Goal: Transaction & Acquisition: Purchase product/service

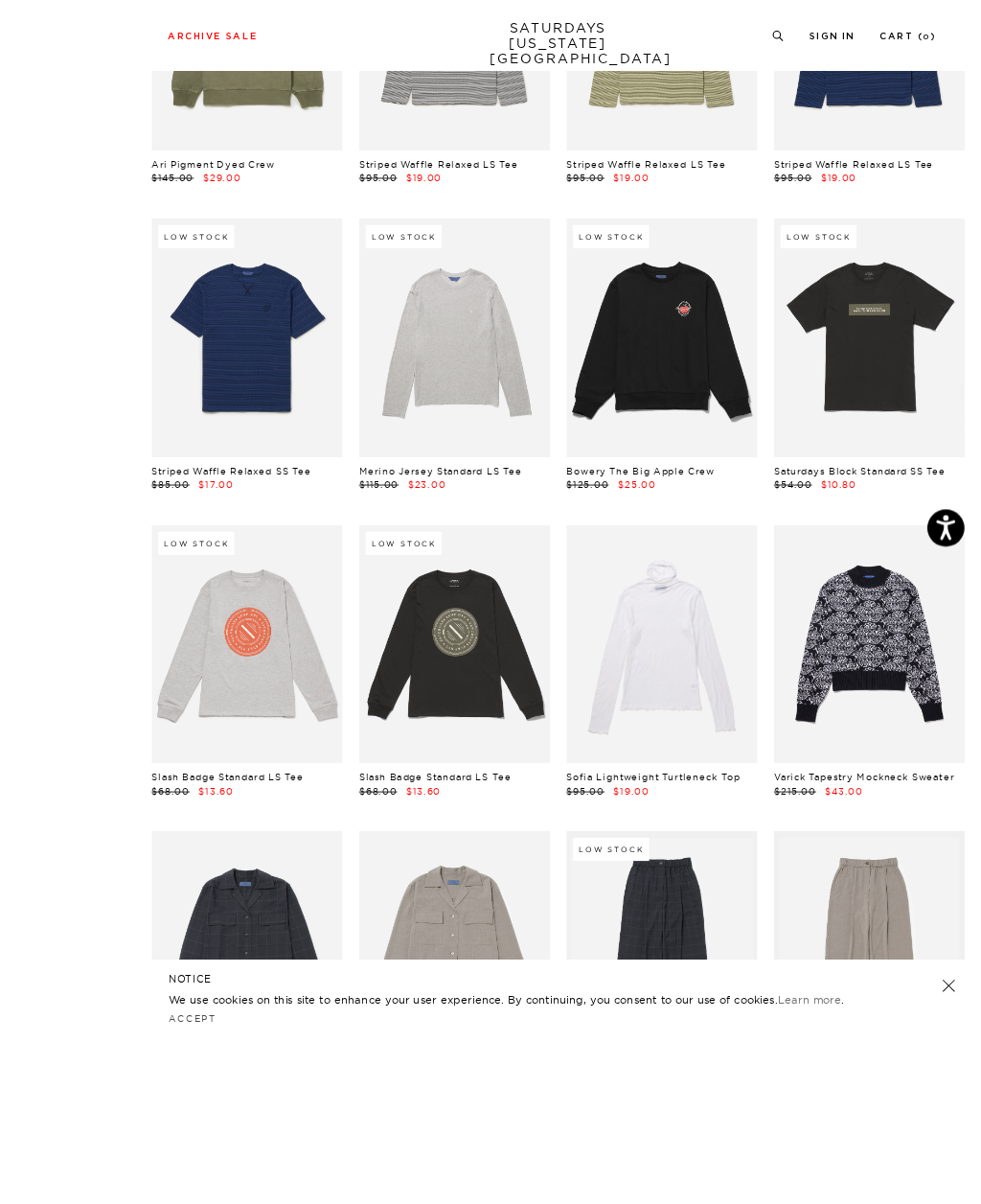
scroll to position [17698, 0]
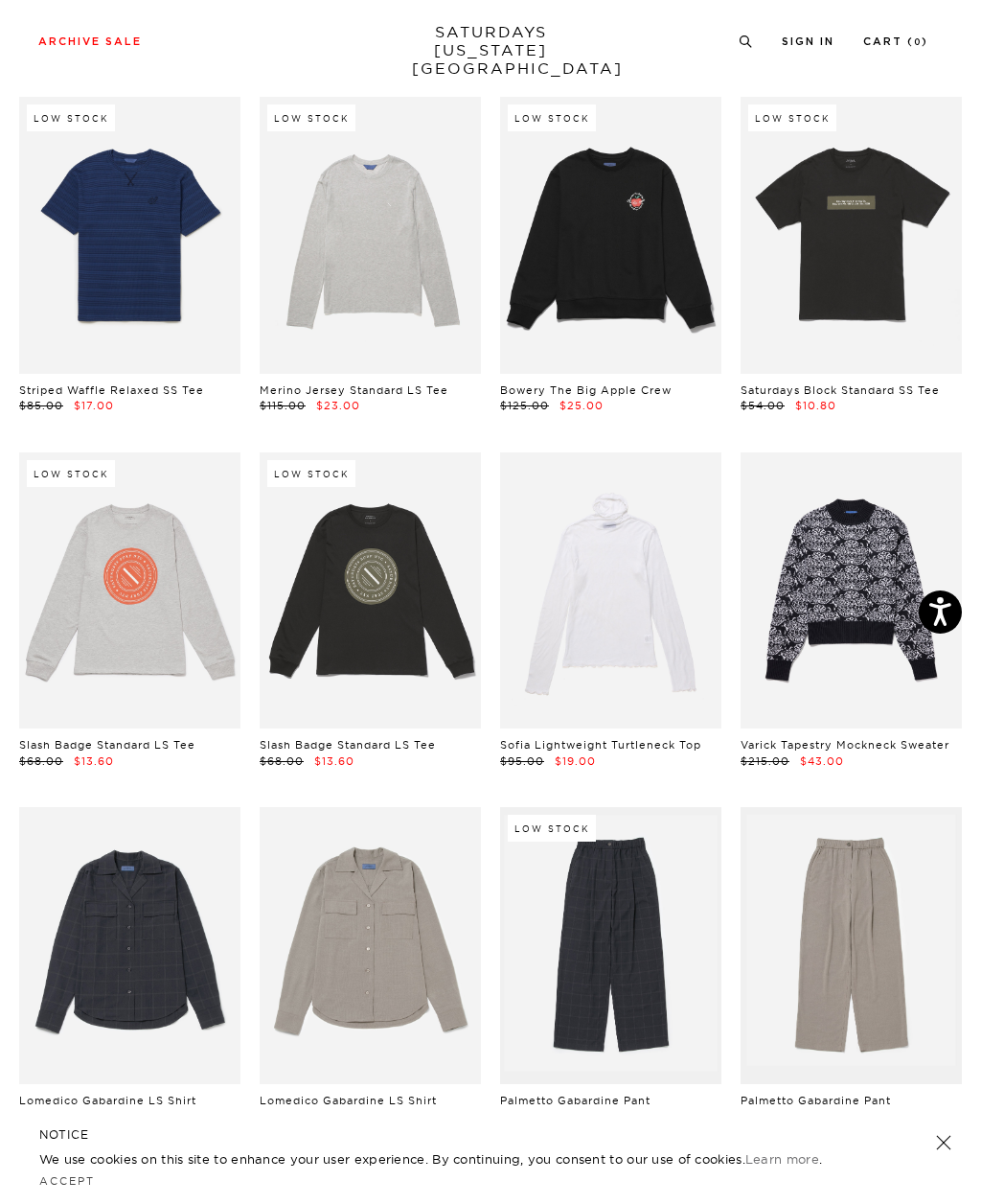
click at [168, 578] on link at bounding box center [129, 590] width 221 height 277
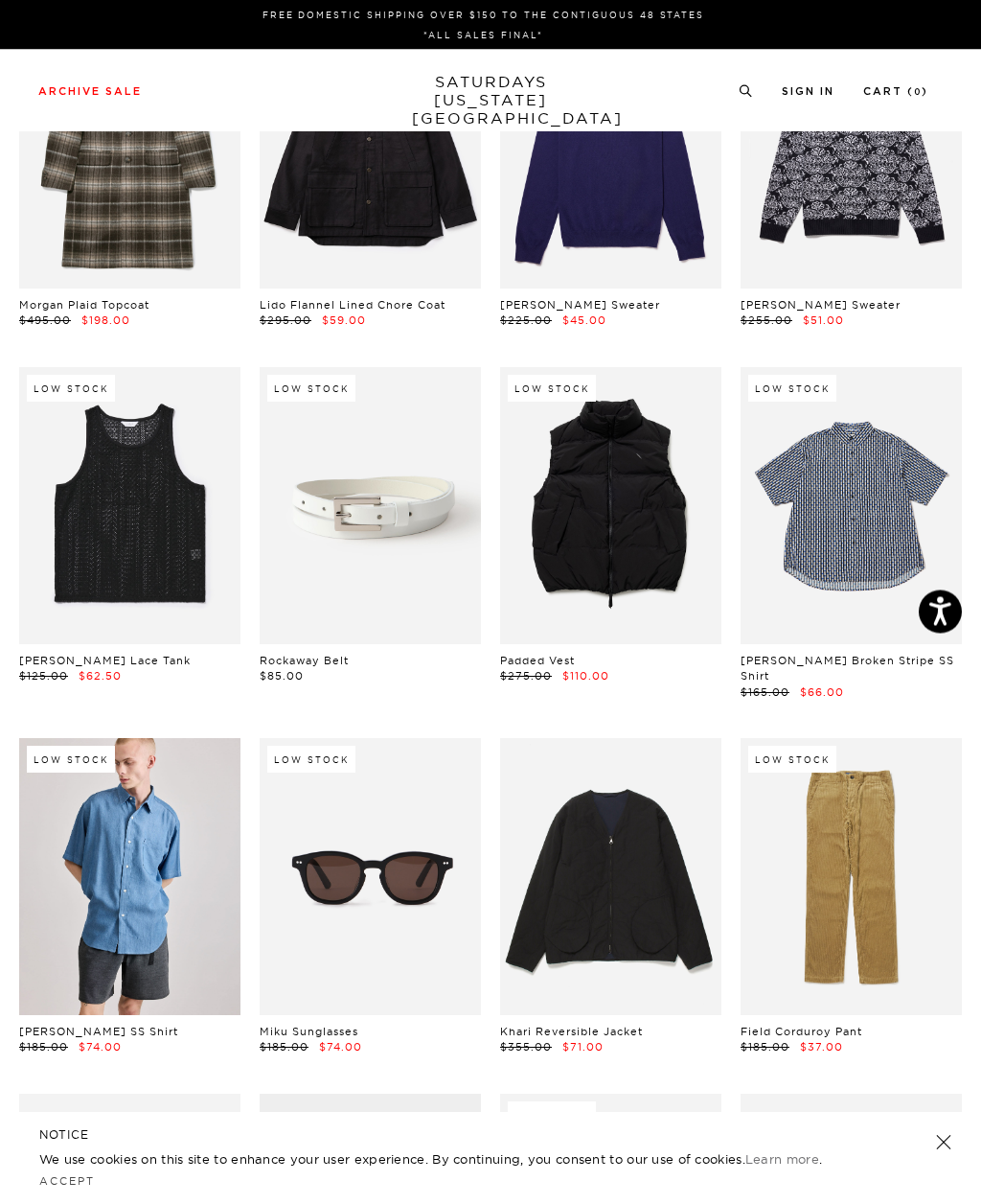
scroll to position [0, 0]
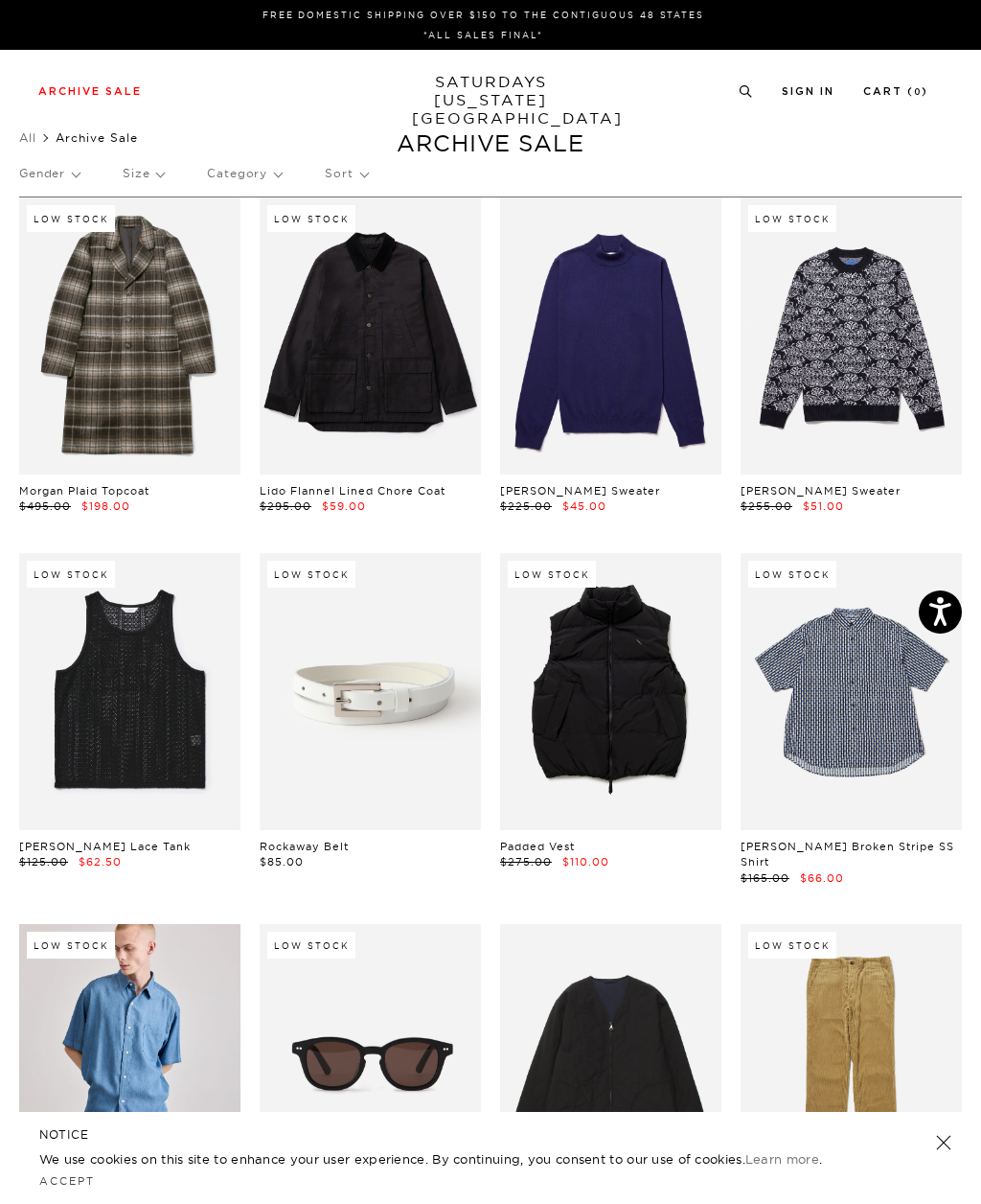
click at [161, 168] on p "Size" at bounding box center [142, 173] width 41 height 44
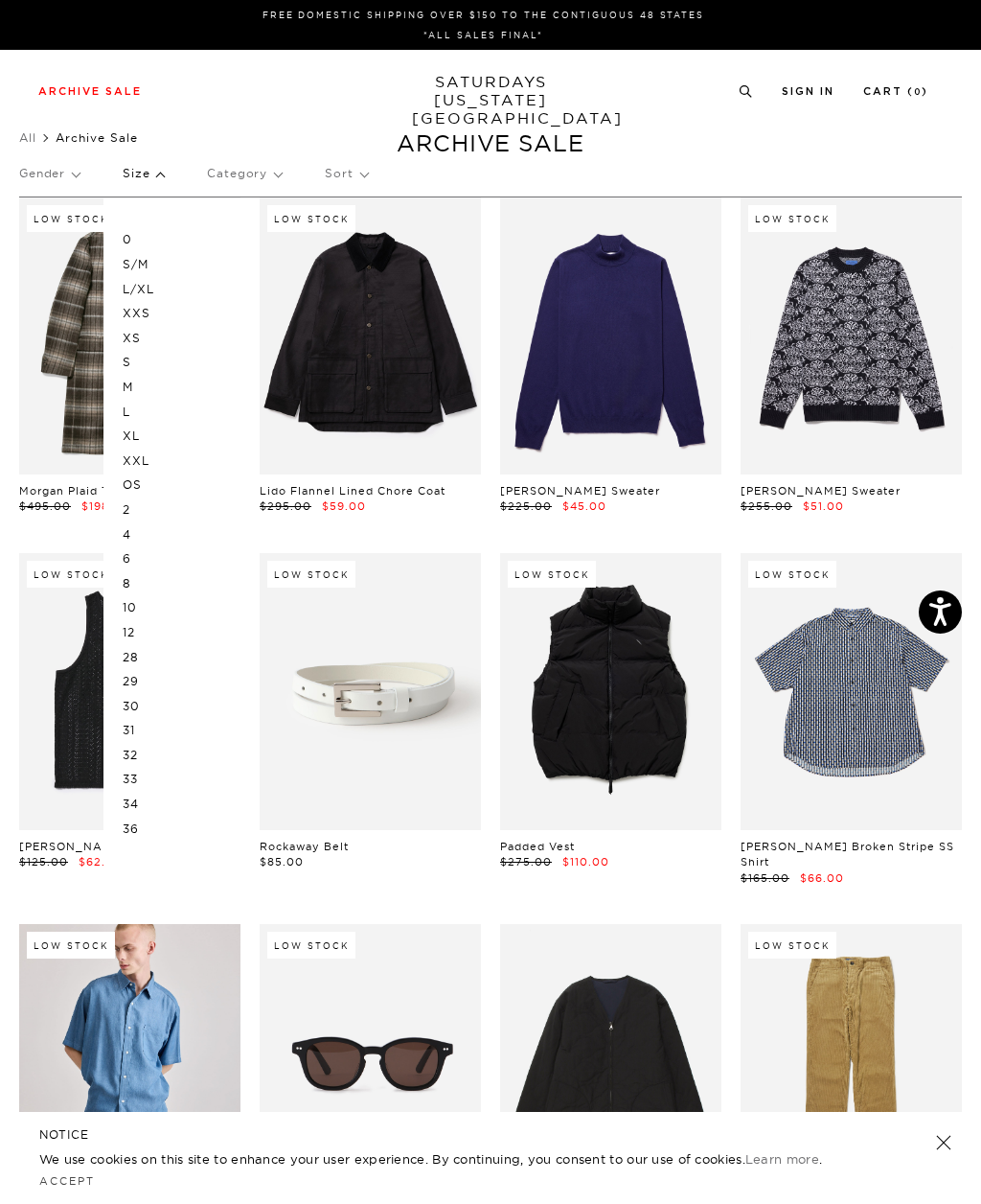
click at [139, 361] on p "S" at bounding box center [180, 362] width 115 height 25
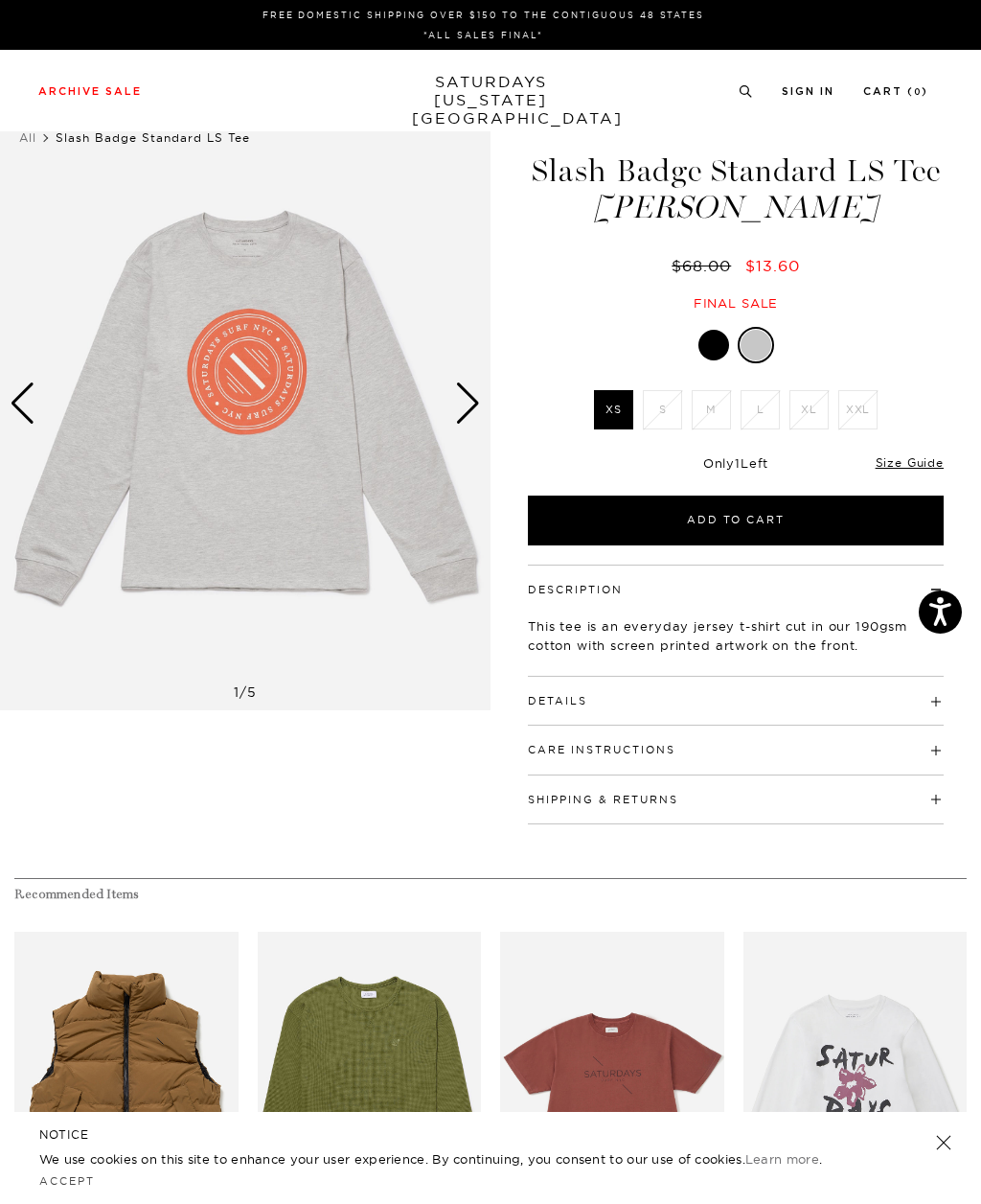
click at [674, 412] on li "S" at bounding box center [661, 410] width 49 height 40
click at [721, 343] on div at bounding box center [713, 345] width 31 height 31
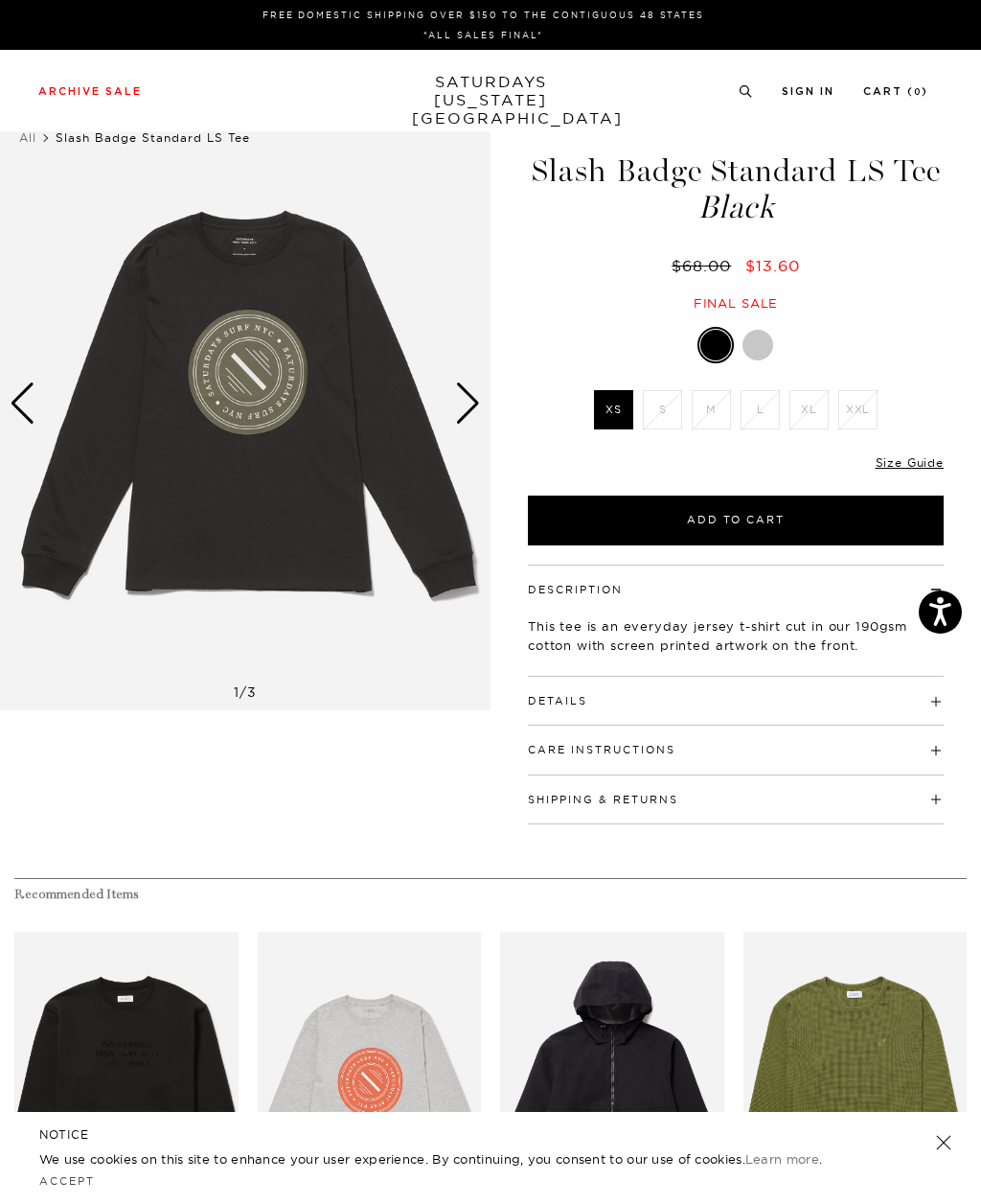
click at [667, 422] on li "S" at bounding box center [661, 410] width 49 height 40
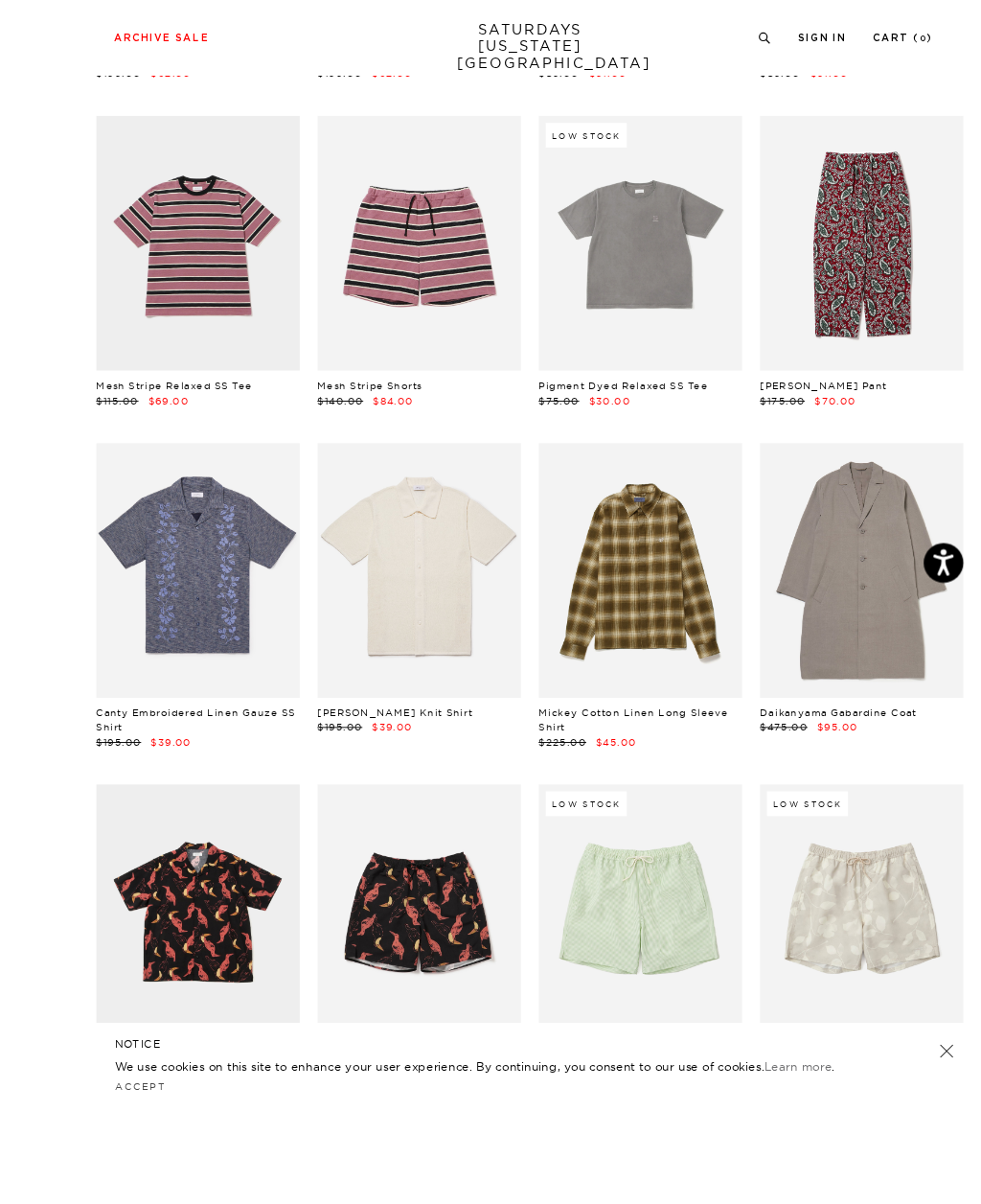
scroll to position [1335, 0]
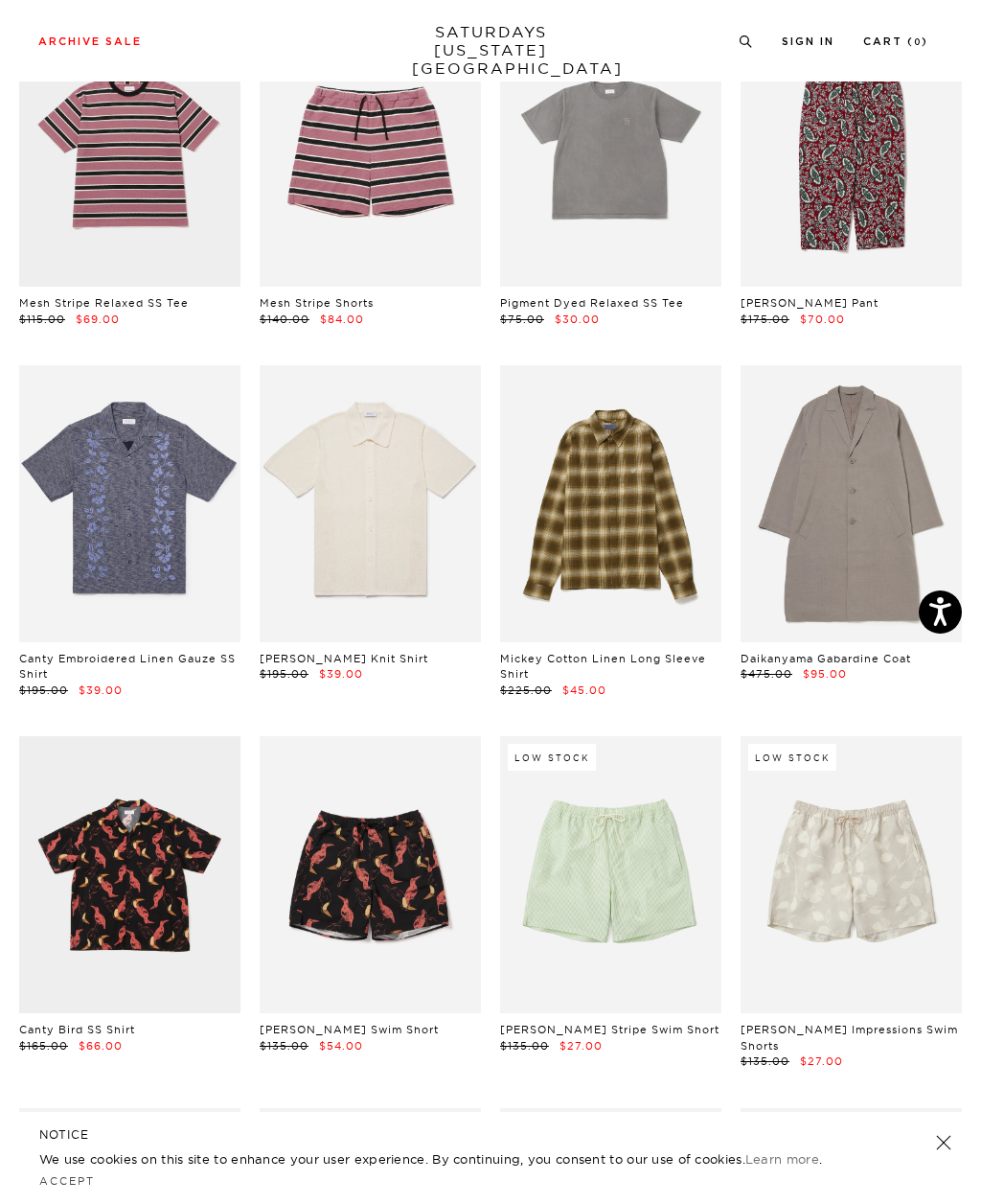
click at [867, 487] on link at bounding box center [851, 504] width 221 height 277
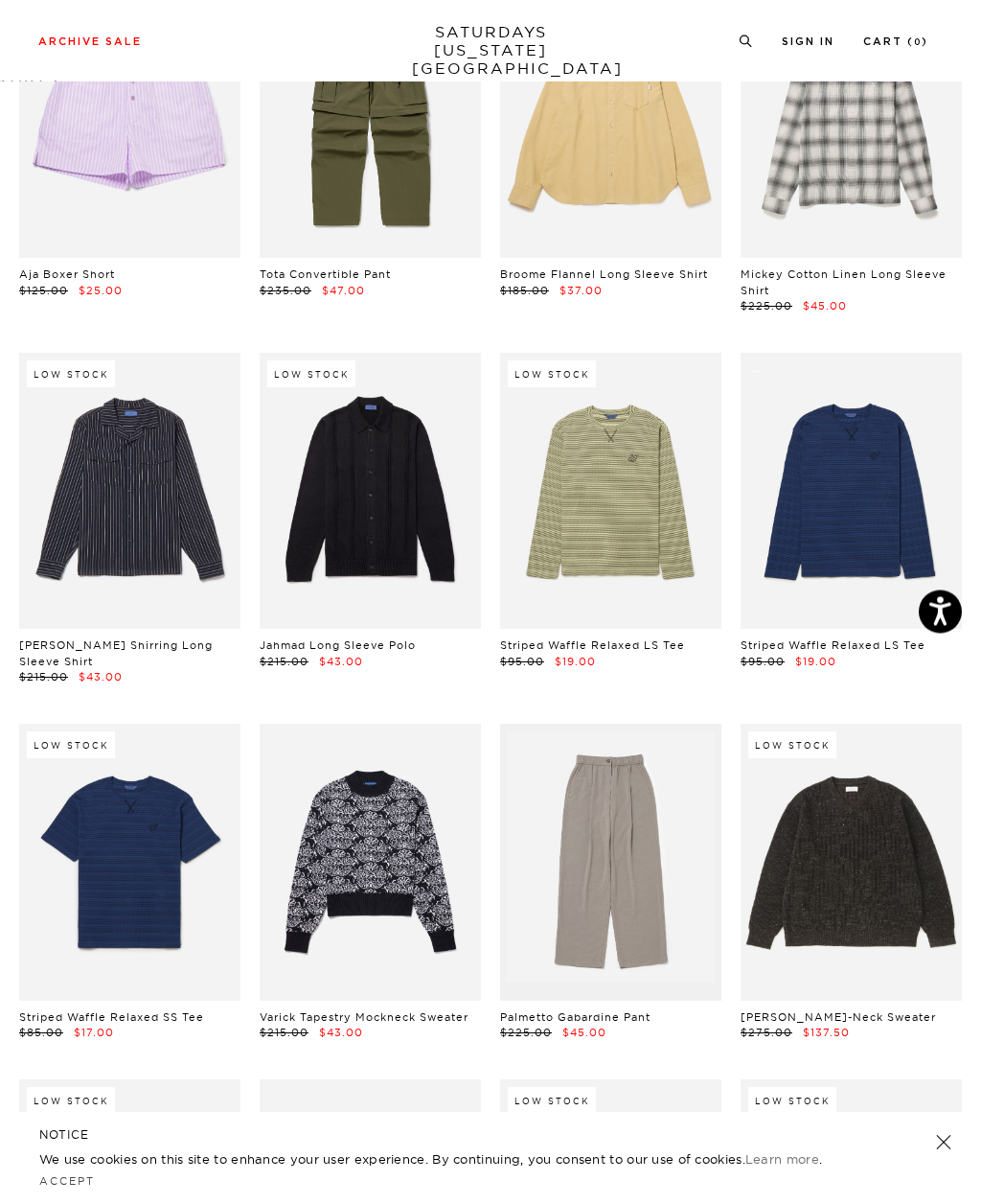
scroll to position [5321, 0]
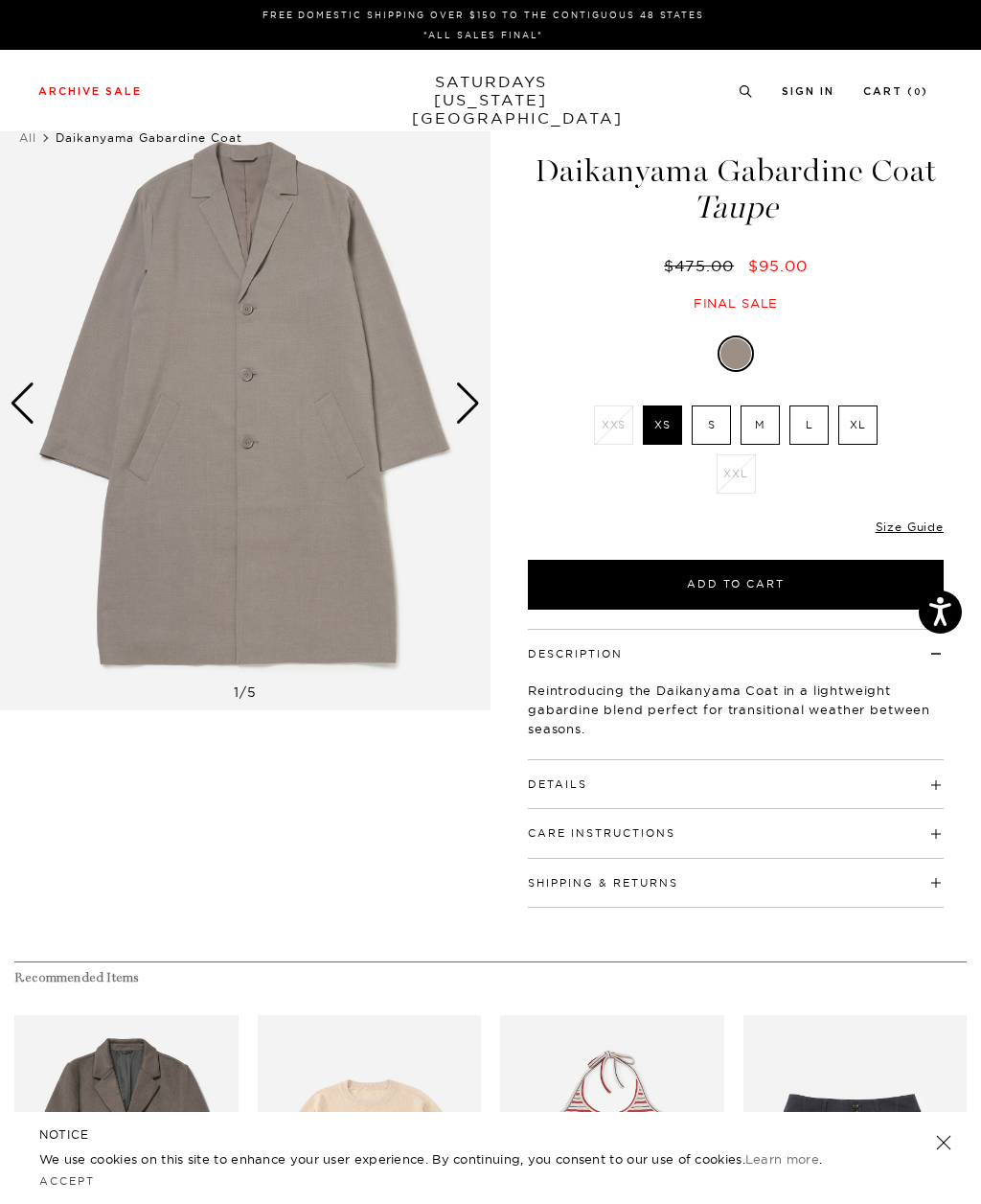
click at [715, 431] on label "S" at bounding box center [711, 425] width 40 height 40
click at [0, 0] on input "S" at bounding box center [0, 0] width 0 height 0
click at [465, 407] on div "Next slide" at bounding box center [468, 403] width 26 height 42
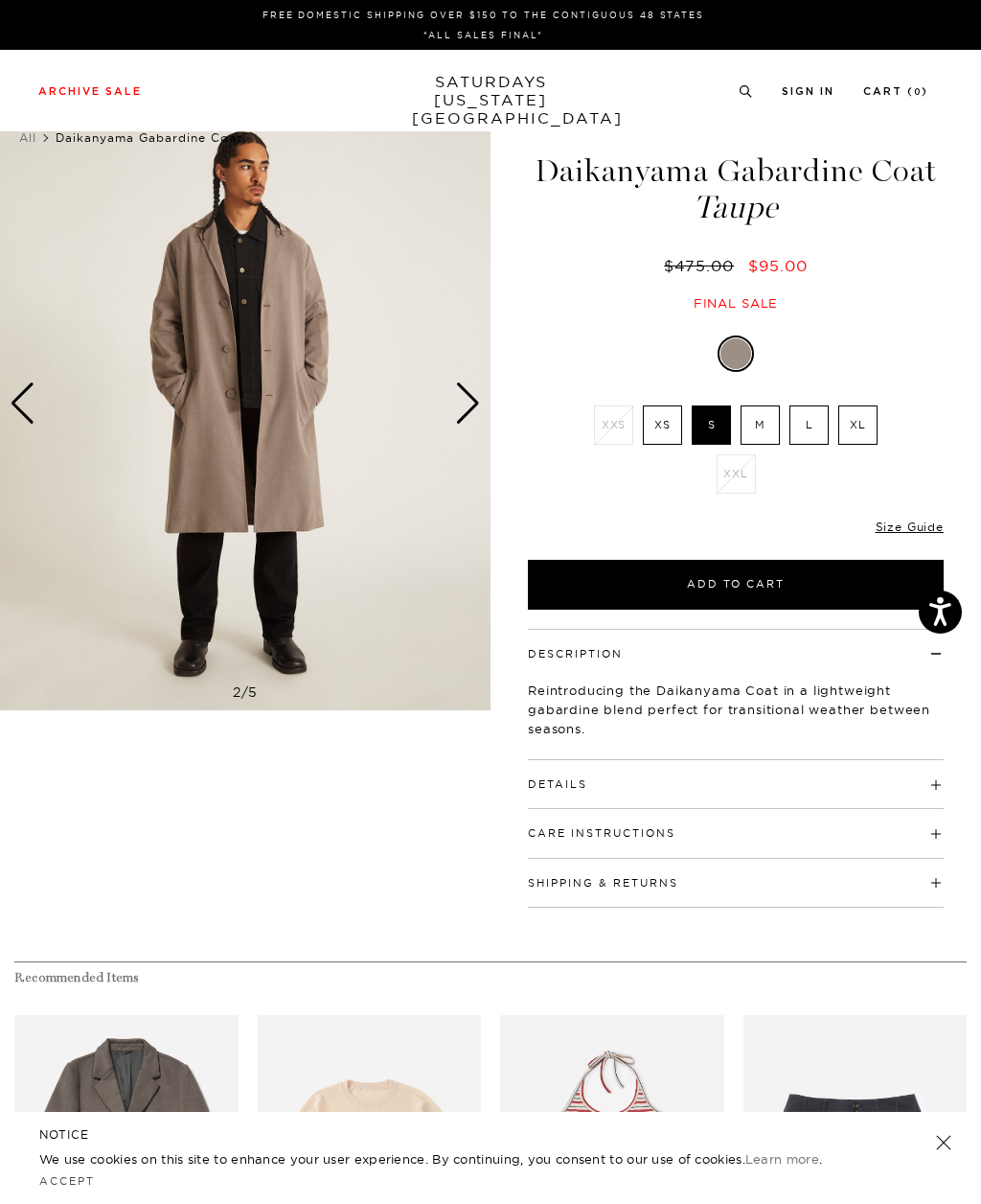
click at [483, 399] on img at bounding box center [245, 402] width 490 height 613
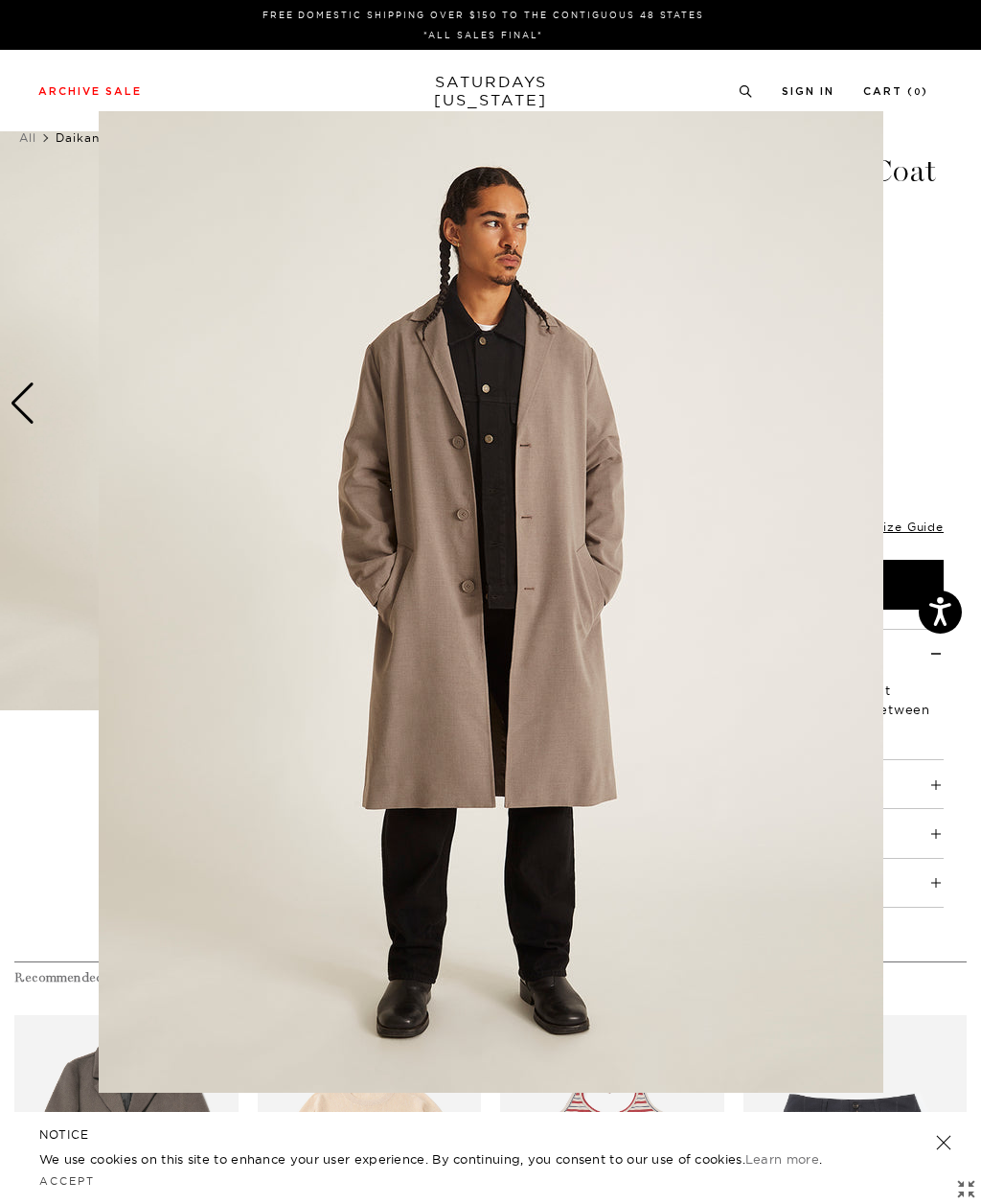
click at [479, 400] on img at bounding box center [490, 602] width 784 height 981
